Goal: Task Accomplishment & Management: Manage account settings

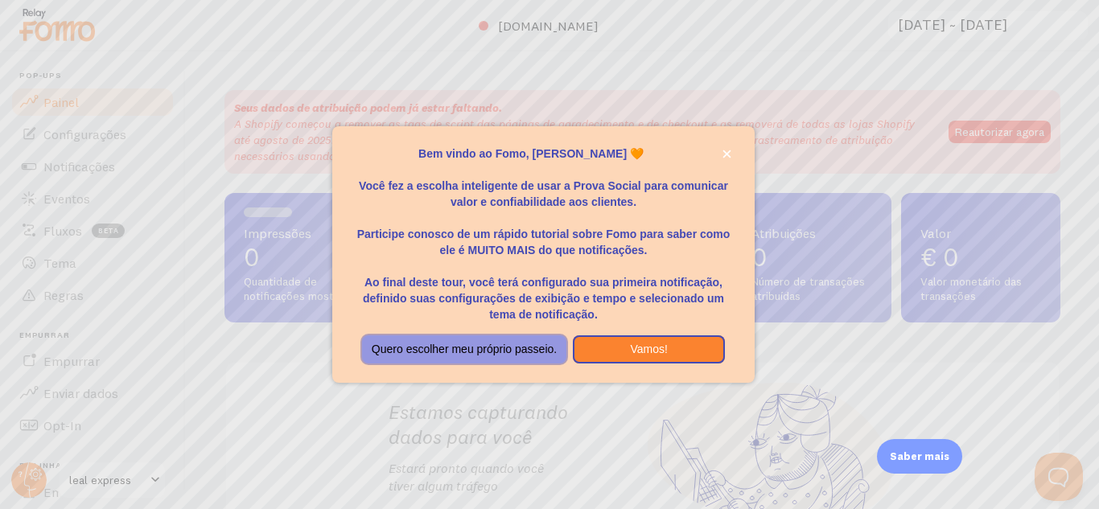
click at [448, 343] on font "Quero escolher meu próprio passeio." at bounding box center [464, 349] width 185 height 13
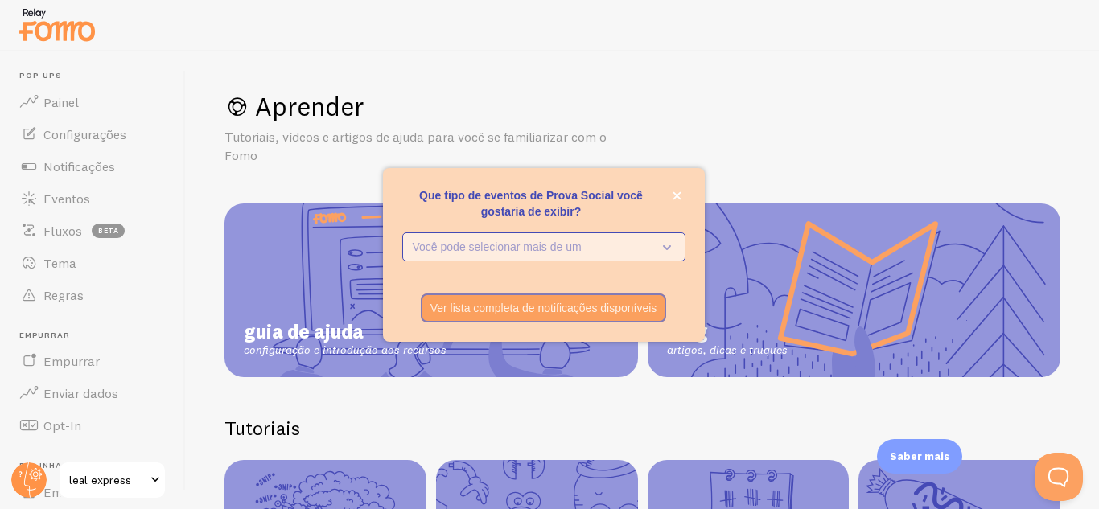
click at [647, 246] on p "Você pode selecionar mais de um" at bounding box center [533, 247] width 240 height 16
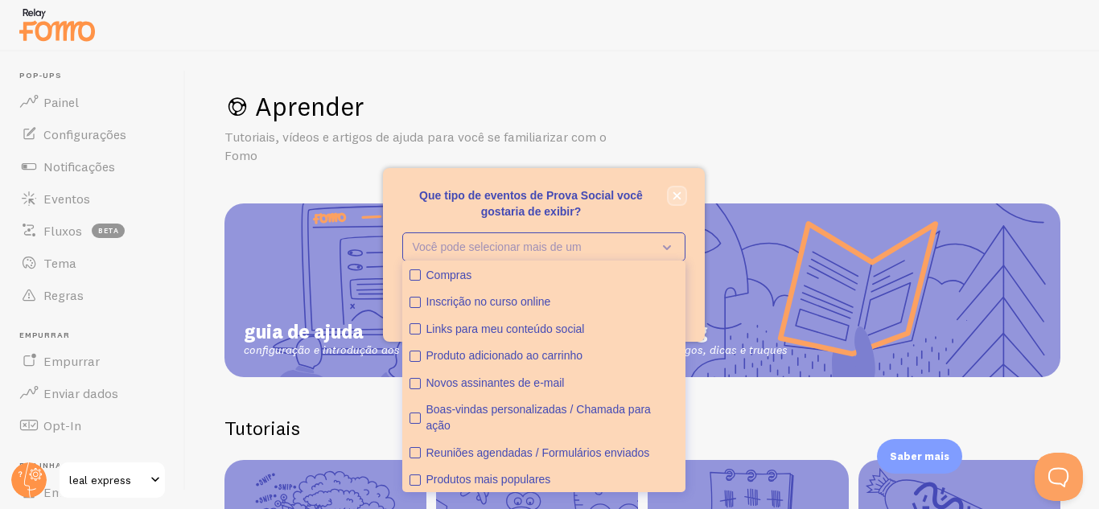
click at [674, 193] on icon "fechar," at bounding box center [677, 196] width 8 height 8
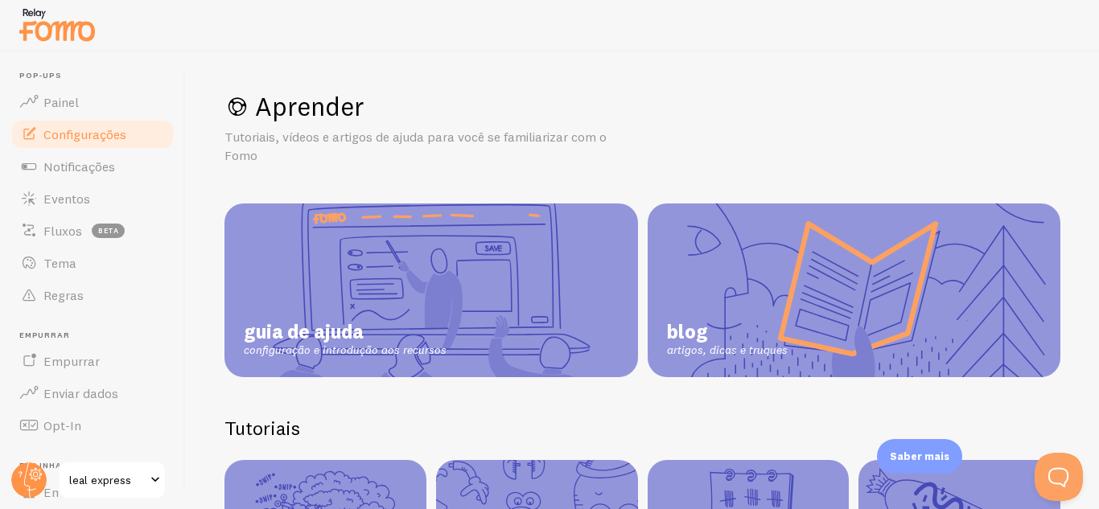
click at [96, 122] on link "Configurações" at bounding box center [93, 134] width 166 height 32
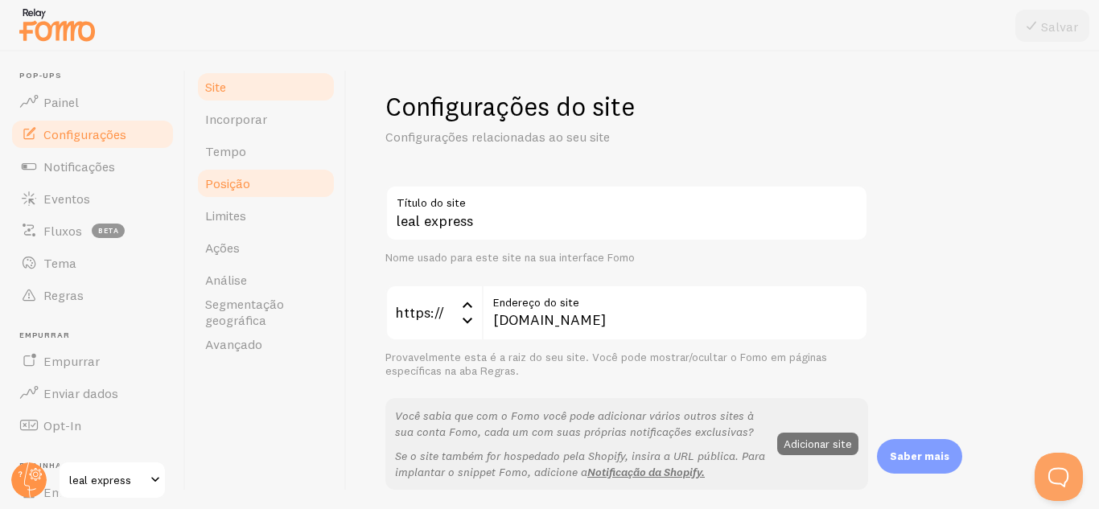
click at [282, 175] on link "Posição" at bounding box center [266, 183] width 141 height 32
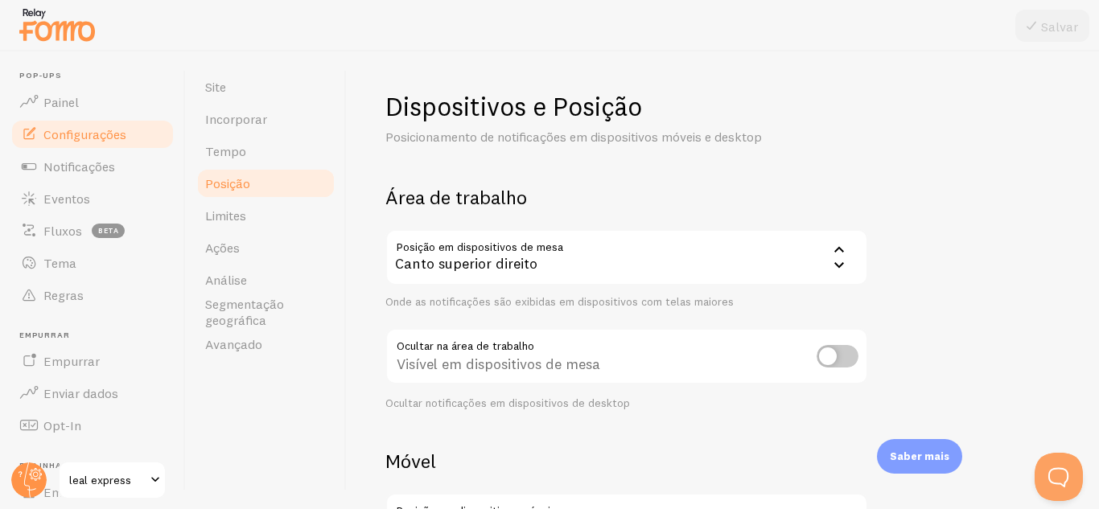
click at [278, 199] on link "Posição" at bounding box center [266, 183] width 141 height 32
click at [274, 212] on link "Limites" at bounding box center [266, 216] width 141 height 32
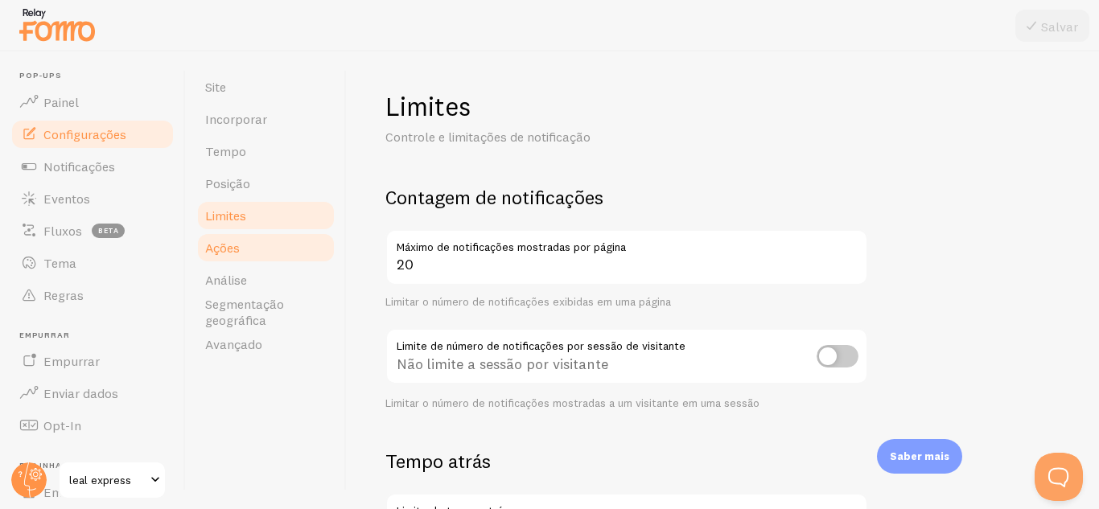
click at [267, 254] on link "Ações" at bounding box center [266, 248] width 141 height 32
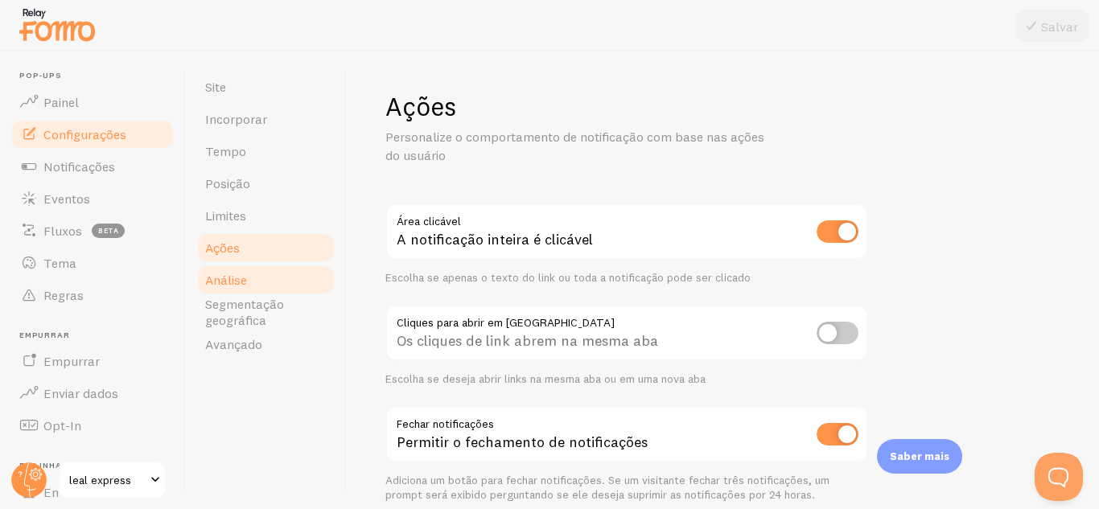
click at [274, 288] on link "Análise" at bounding box center [266, 280] width 141 height 32
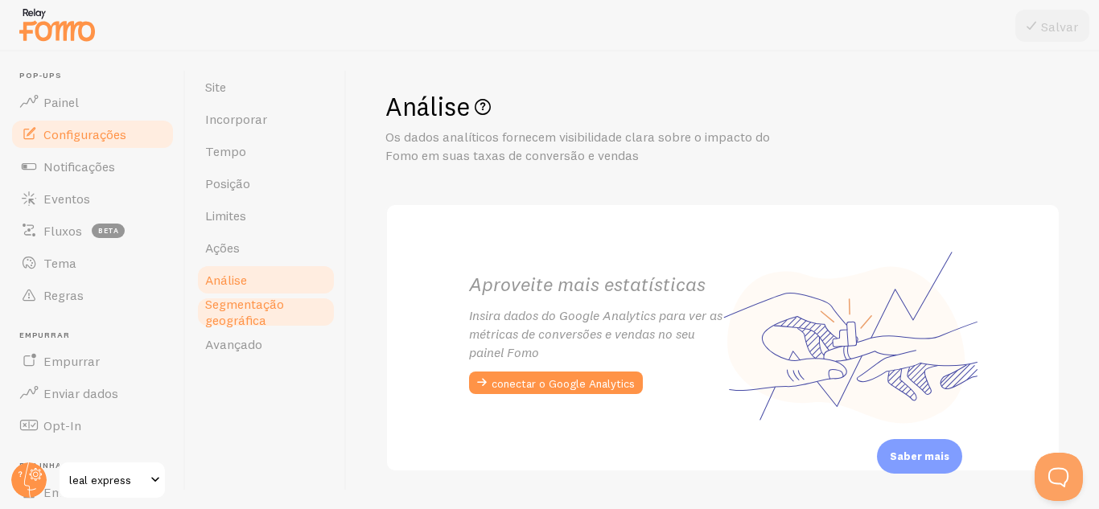
click at [274, 303] on font "Segmentação geográfica" at bounding box center [244, 312] width 79 height 32
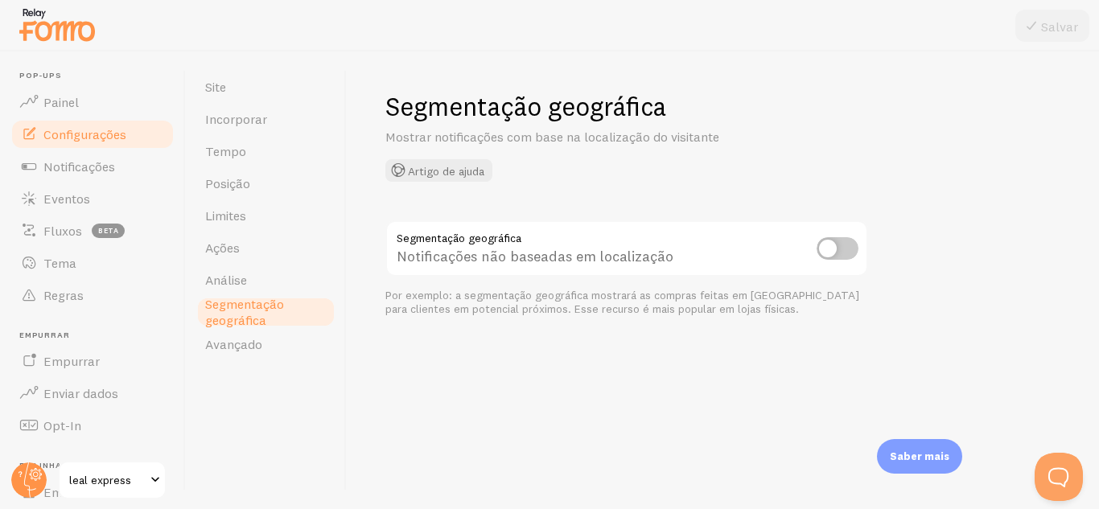
click at [265, 321] on span "Segmentação geográfica" at bounding box center [266, 312] width 122 height 32
click at [219, 183] on font "Posição" at bounding box center [227, 183] width 45 height 16
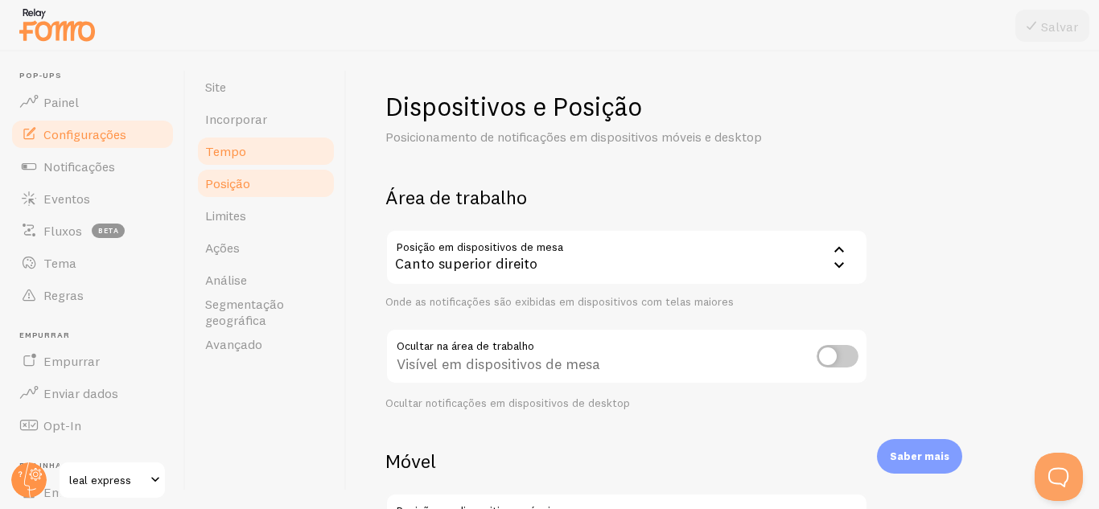
click at [216, 157] on font "Tempo" at bounding box center [225, 151] width 41 height 16
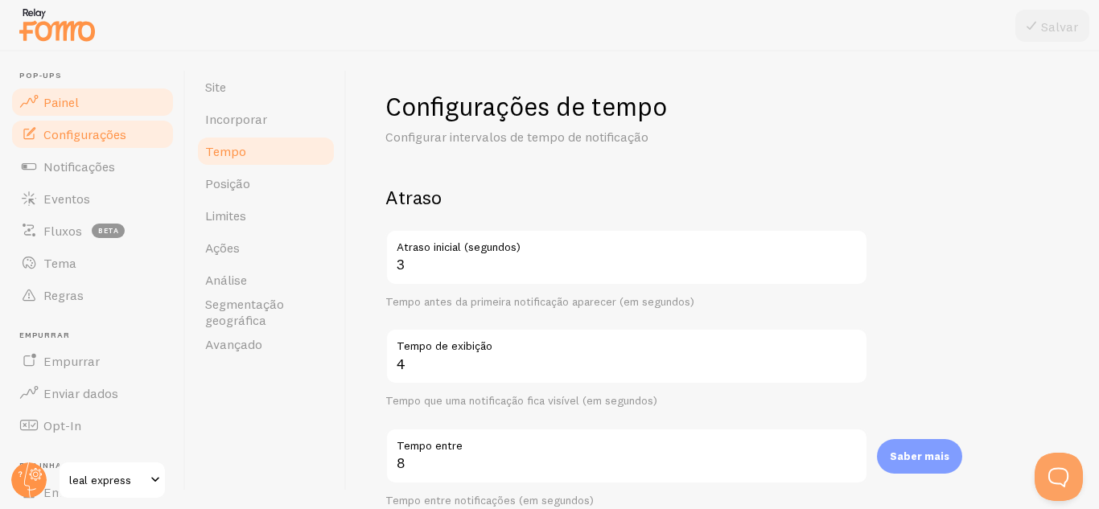
click at [72, 96] on font "Painel" at bounding box center [60, 102] width 35 height 16
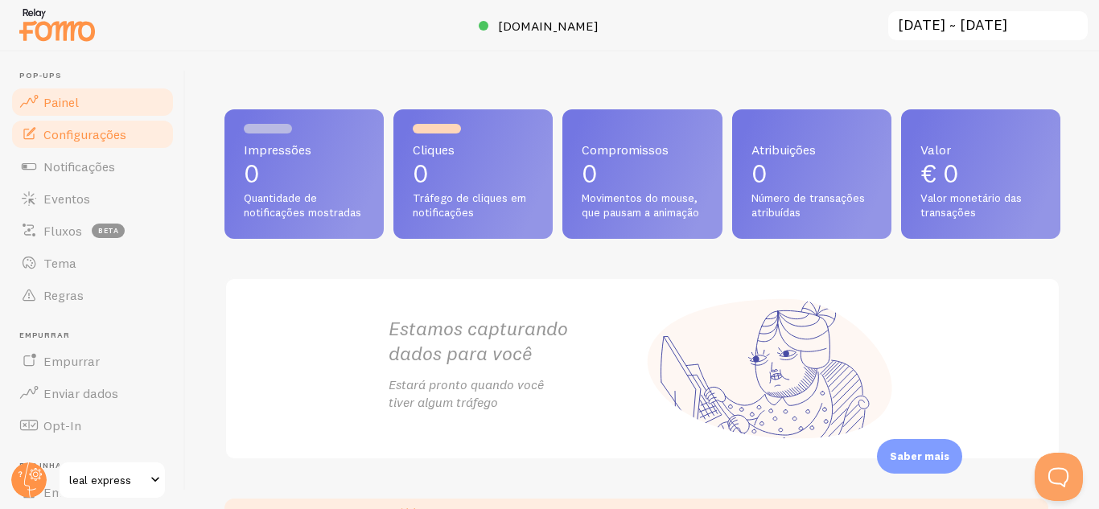
click at [42, 127] on link "Configurações" at bounding box center [93, 134] width 166 height 32
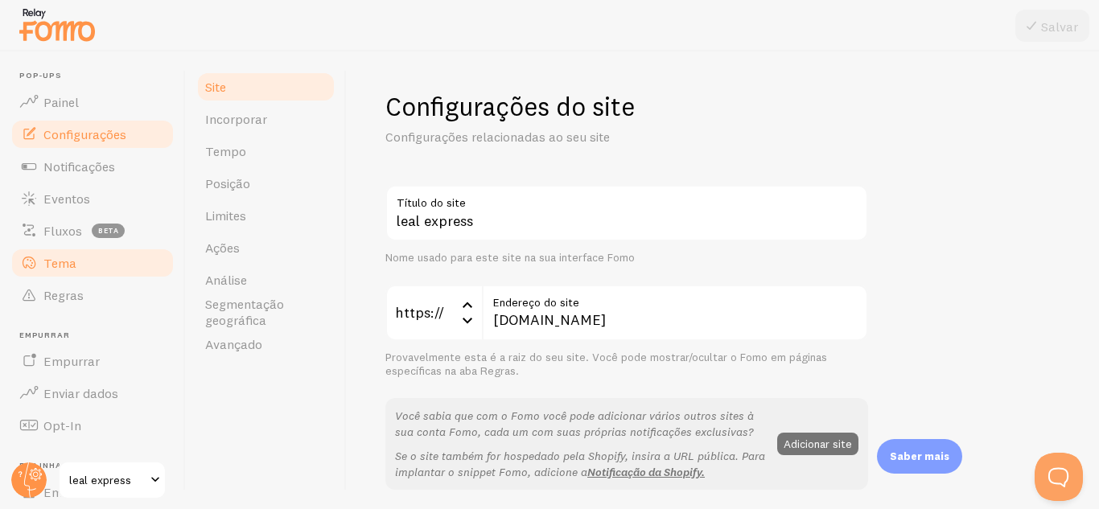
click at [102, 261] on link "Tema" at bounding box center [93, 263] width 166 height 32
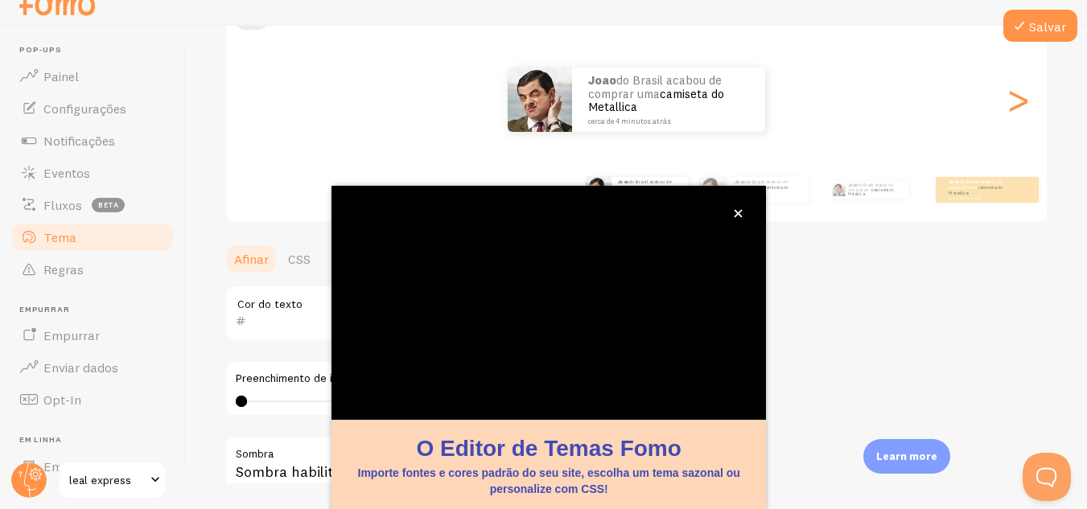
scroll to position [177, 0]
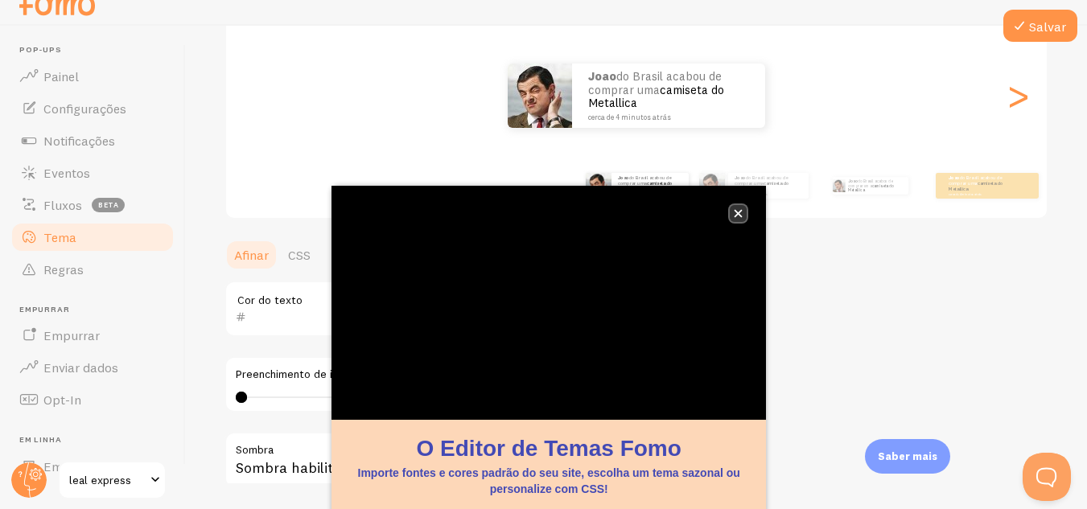
click at [738, 206] on button "fechar," at bounding box center [738, 213] width 17 height 17
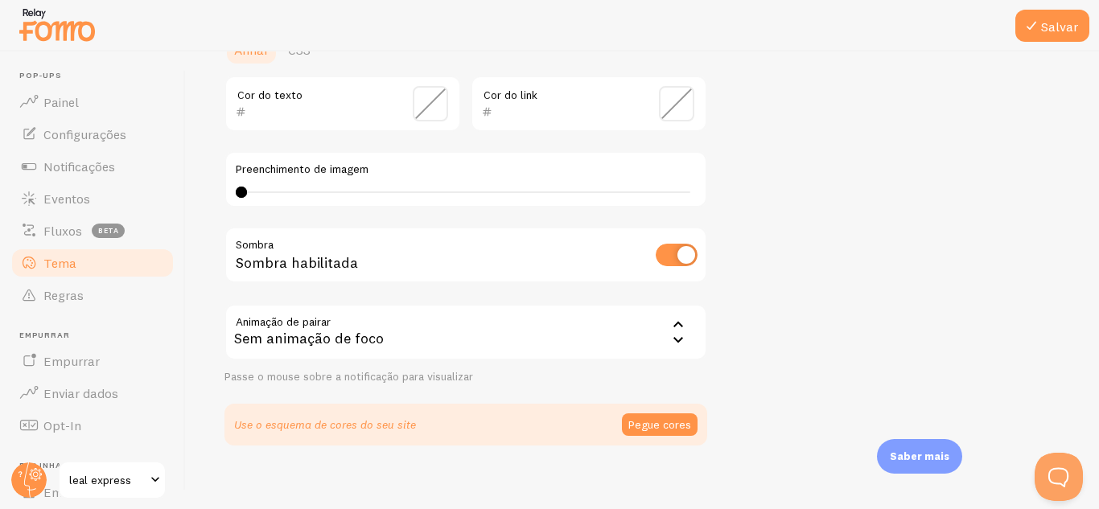
scroll to position [422, 0]
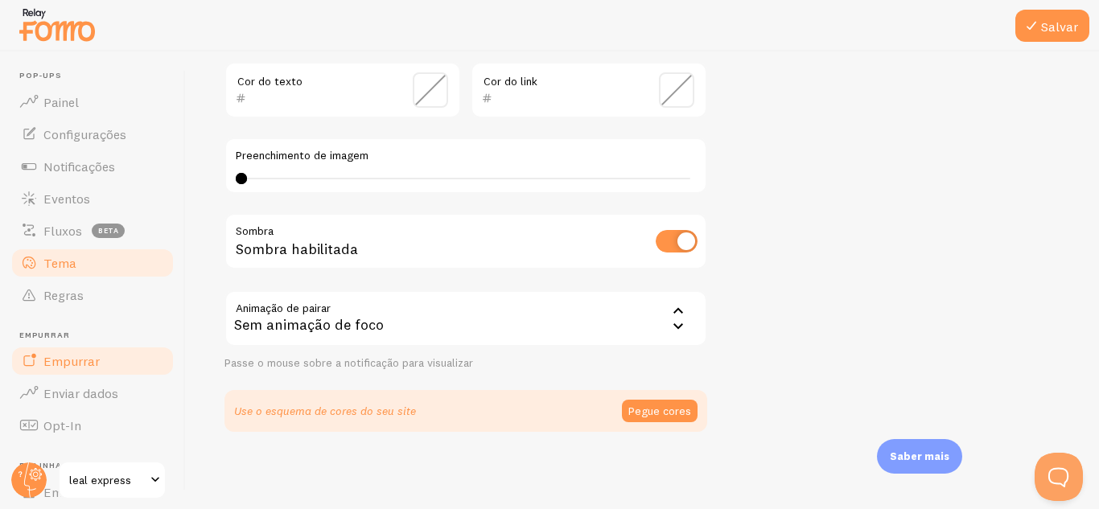
click at [109, 355] on link "Empurrar" at bounding box center [93, 361] width 166 height 32
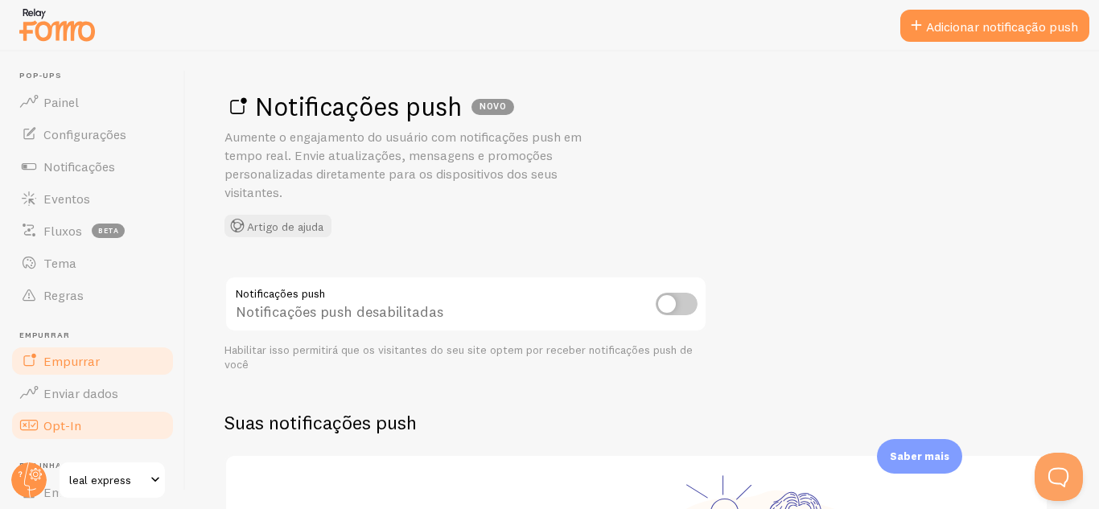
click at [36, 426] on span at bounding box center [28, 425] width 19 height 19
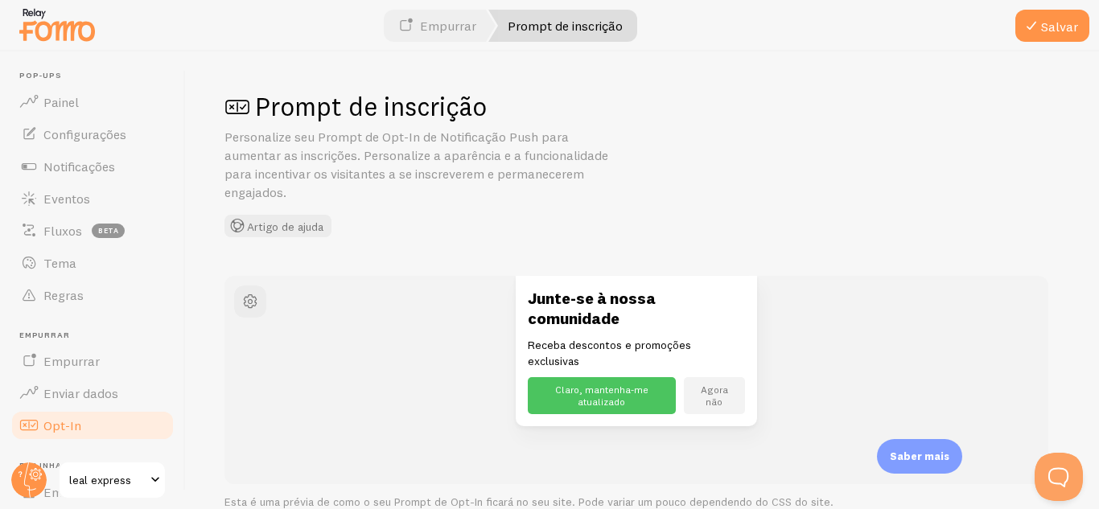
click at [36, 426] on span at bounding box center [28, 425] width 19 height 19
click at [71, 389] on font "Enviar dados" at bounding box center [80, 393] width 75 height 16
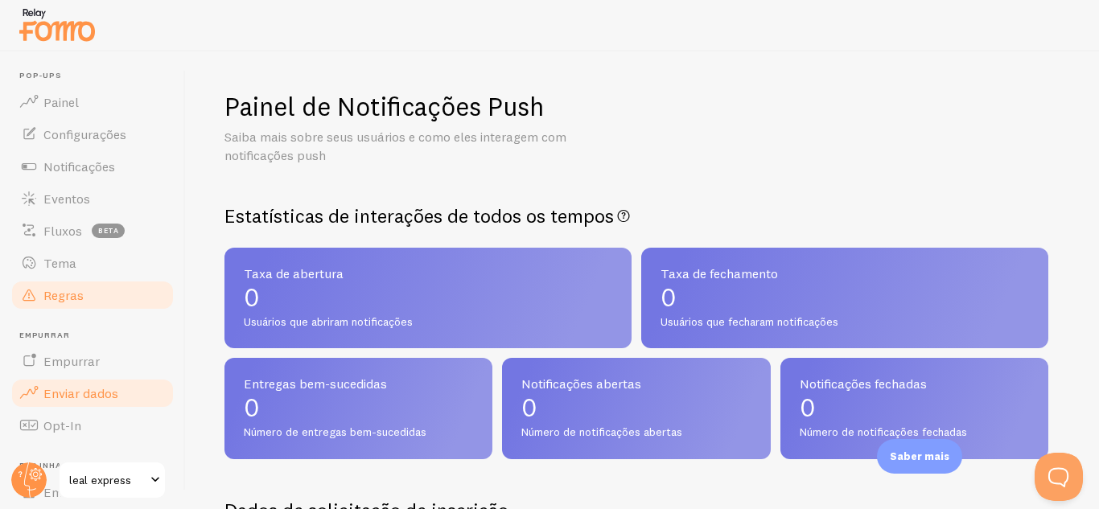
click at [97, 302] on link "Regras" at bounding box center [93, 295] width 166 height 32
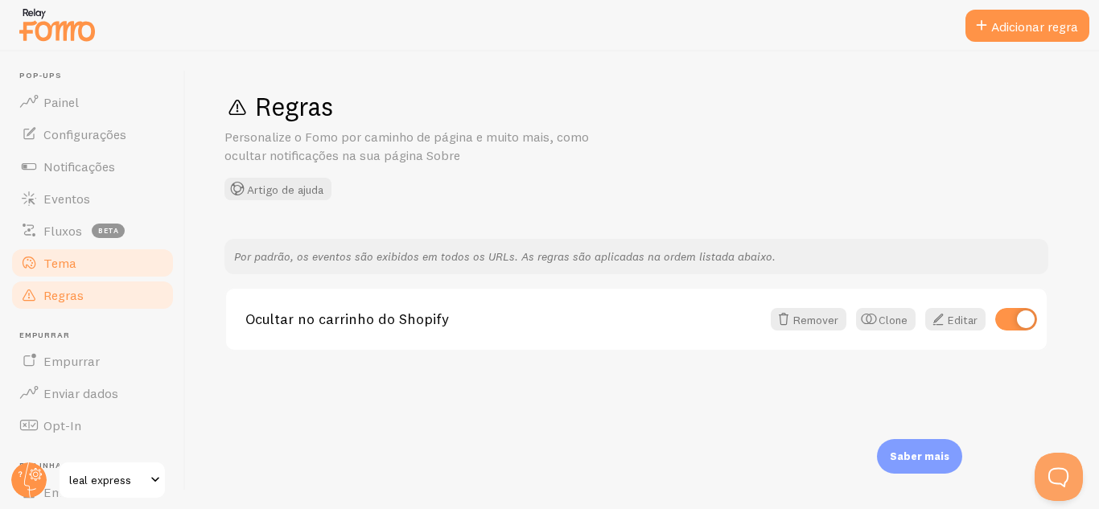
click at [69, 266] on font "Tema" at bounding box center [59, 263] width 33 height 16
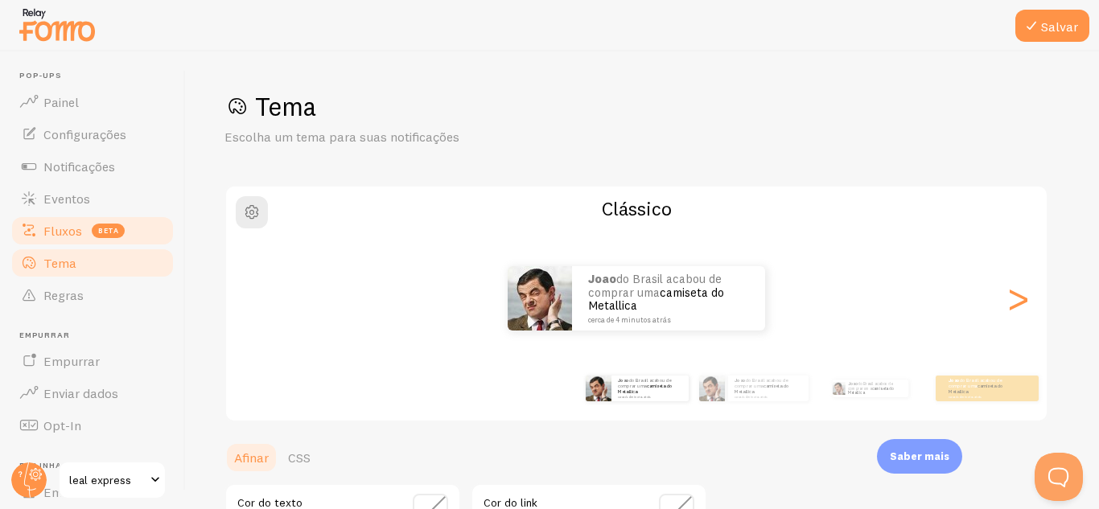
click at [63, 229] on font "Fluxos" at bounding box center [62, 231] width 39 height 16
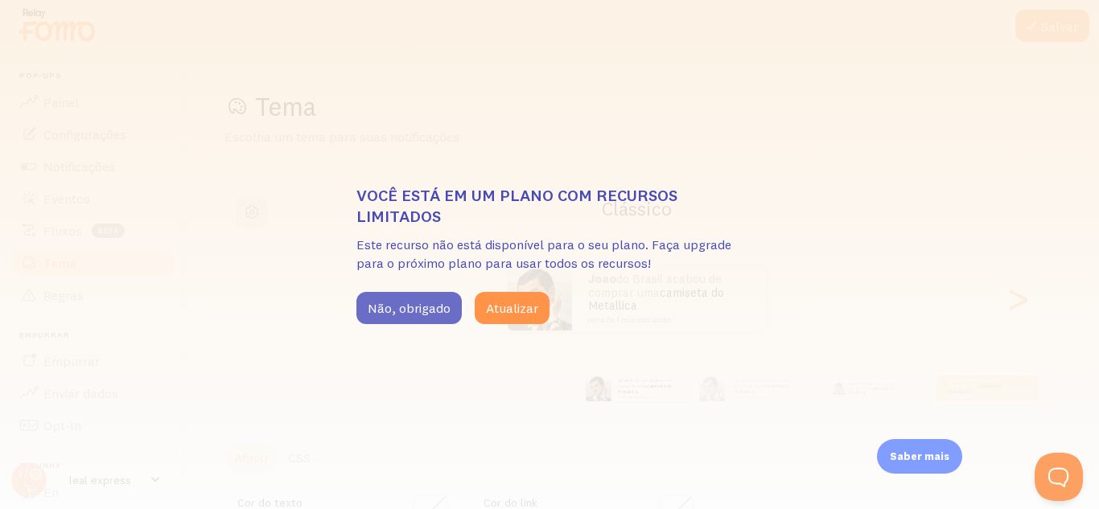
click at [442, 297] on button "Não, obrigado" at bounding box center [408, 308] width 105 height 32
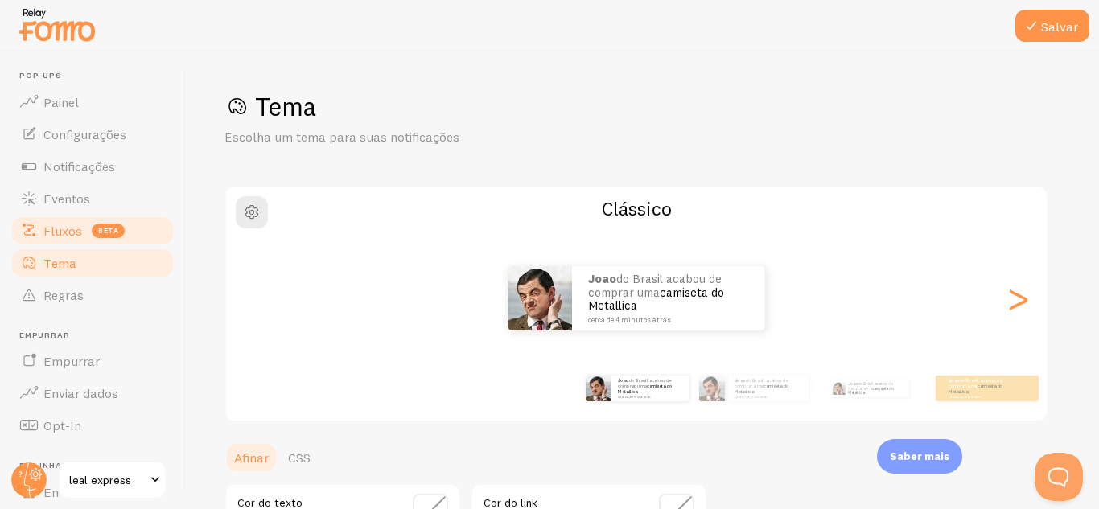
click at [107, 241] on link "Fluxos beta" at bounding box center [93, 231] width 166 height 32
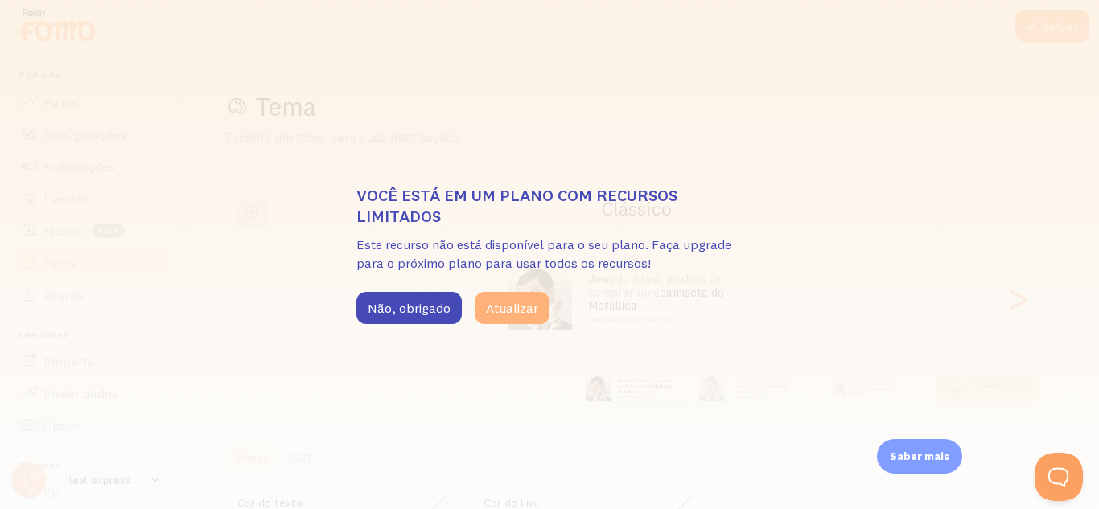
click at [535, 305] on button "Atualizar" at bounding box center [512, 308] width 75 height 32
